Goal: Navigation & Orientation: Understand site structure

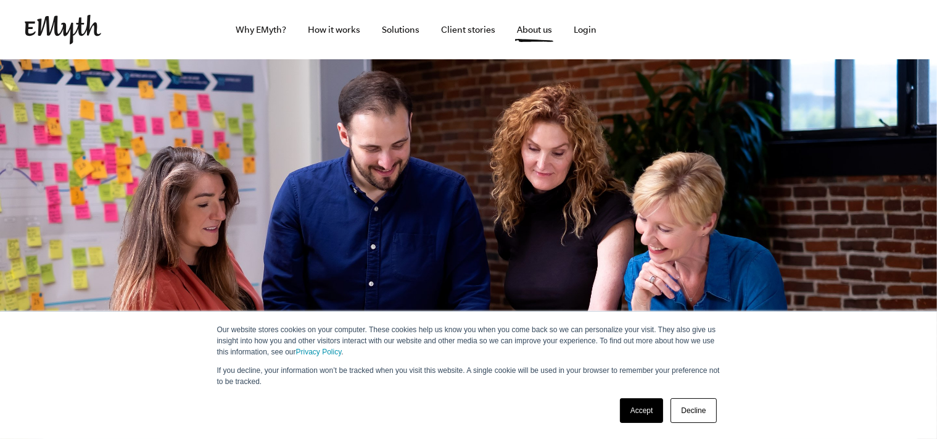
click at [638, 417] on link "Accept" at bounding box center [642, 410] width 44 height 25
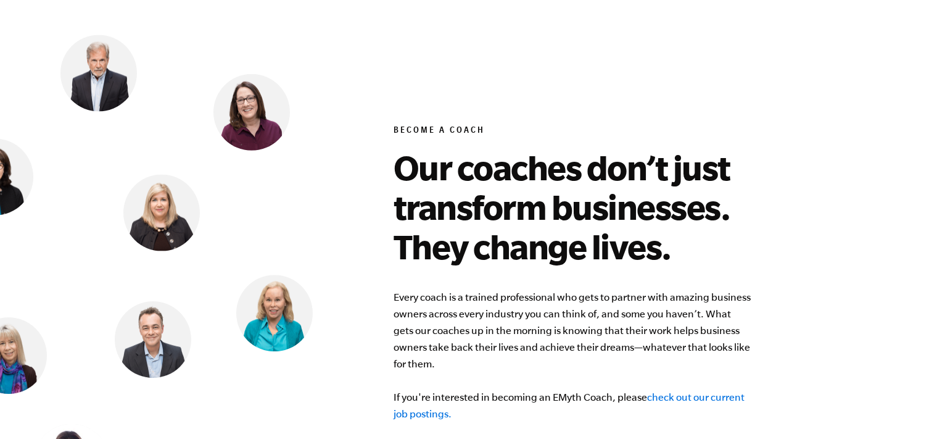
scroll to position [4755, 0]
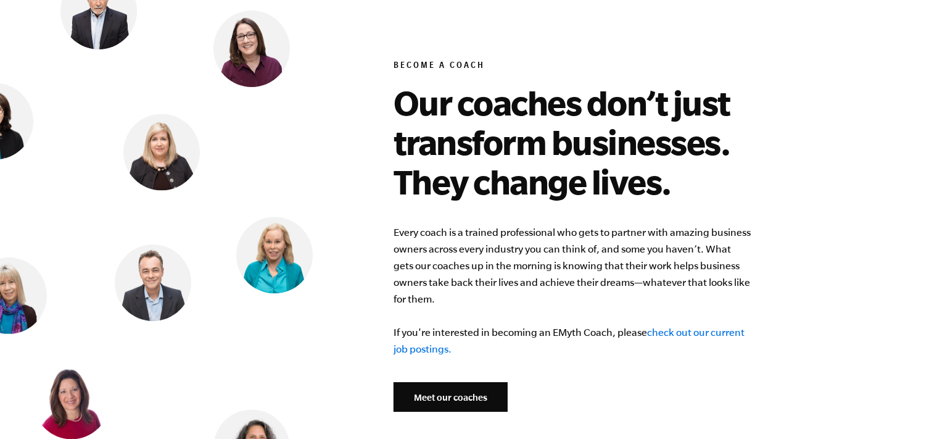
click at [452, 382] on link "Meet our coaches" at bounding box center [451, 397] width 114 height 30
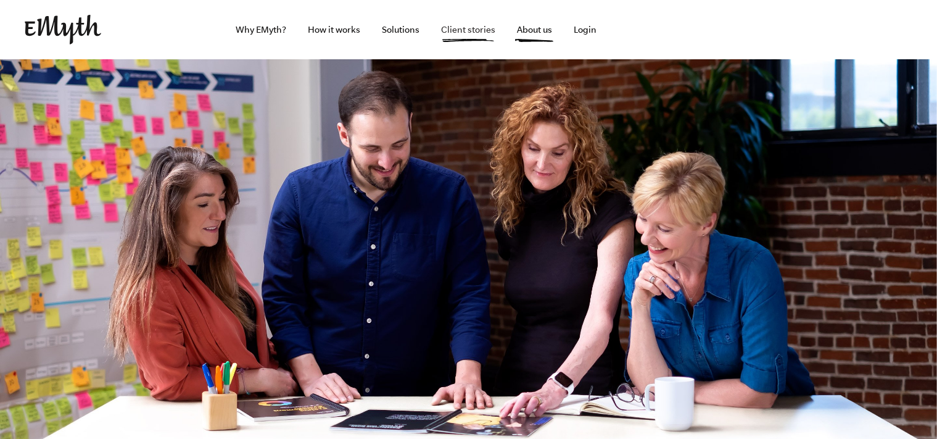
click at [464, 29] on link "Client stories" at bounding box center [468, 29] width 74 height 59
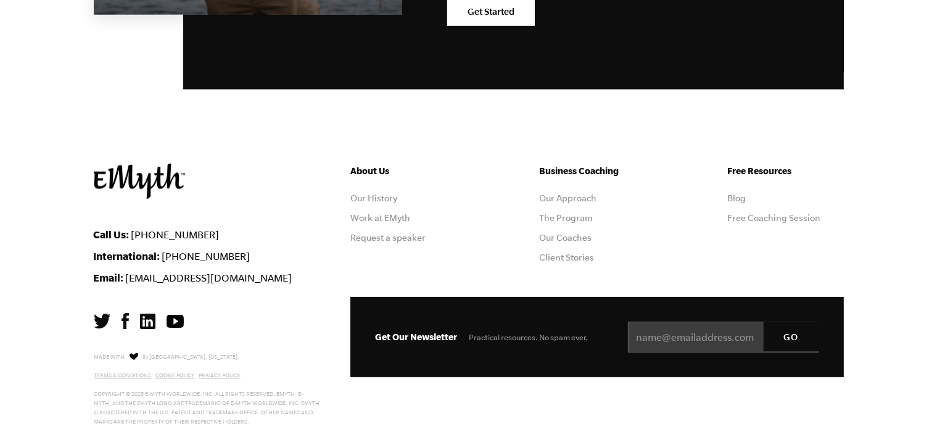
scroll to position [1629, 0]
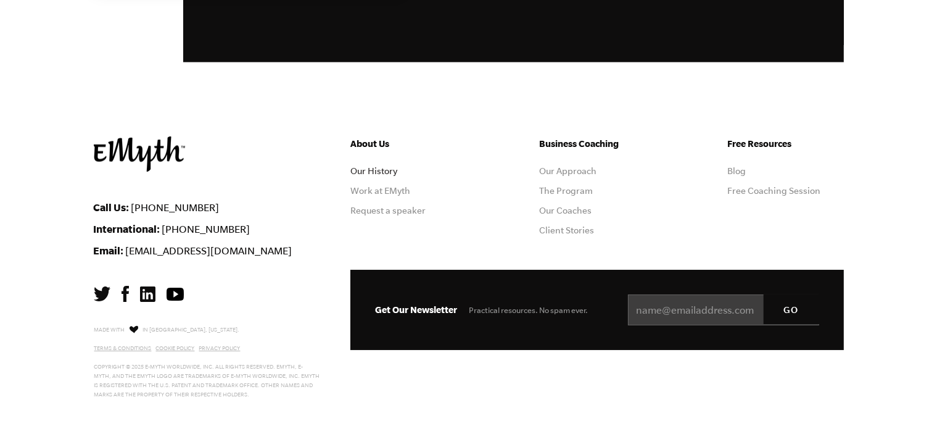
click at [374, 169] on link "Our History" at bounding box center [373, 171] width 47 height 10
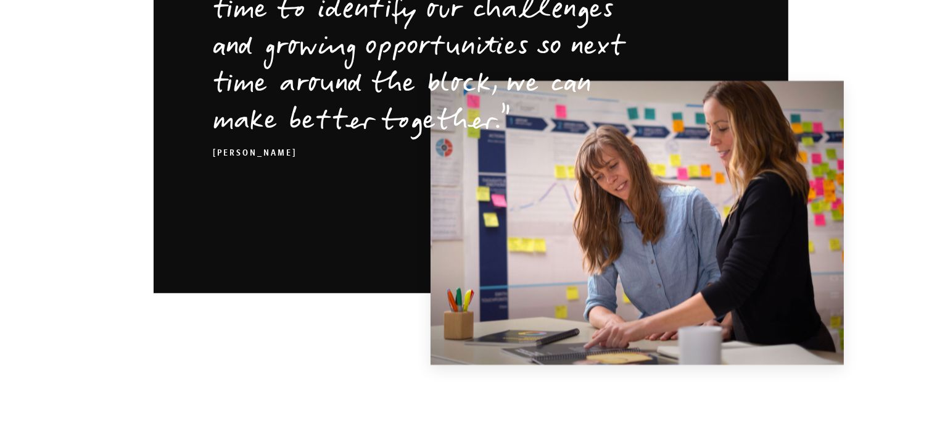
scroll to position [2540, 0]
